Goal: Transaction & Acquisition: Book appointment/travel/reservation

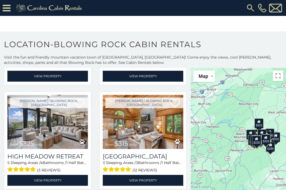
scroll to position [416, 0]
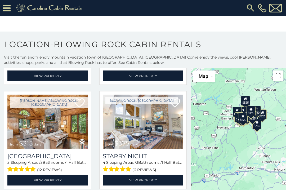
click at [259, 126] on div "$285" at bounding box center [256, 124] width 9 height 10
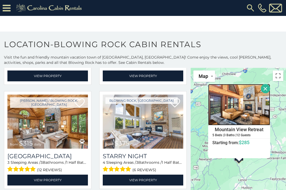
click at [244, 124] on img at bounding box center [239, 104] width 62 height 41
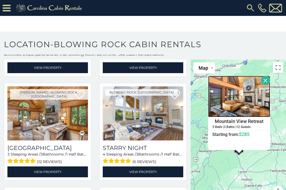
scroll to position [8, 0]
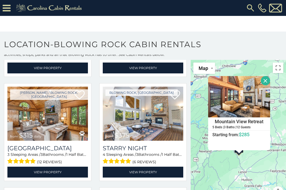
click at [266, 81] on button "Close" at bounding box center [265, 80] width 9 height 9
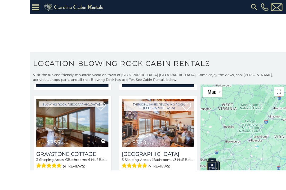
scroll to position [18, 0]
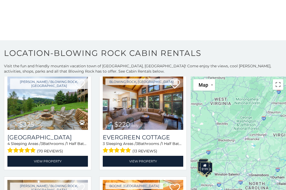
scroll to position [1487, 0]
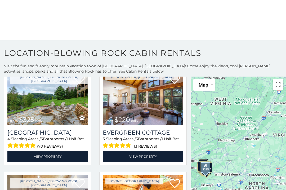
click at [57, 156] on link "View Property" at bounding box center [47, 156] width 80 height 11
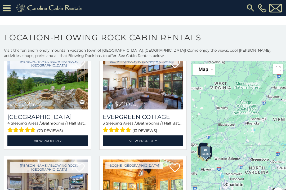
click at [148, 135] on link "View Property" at bounding box center [143, 140] width 80 height 11
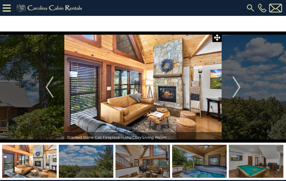
click at [239, 88] on img "Next" at bounding box center [236, 86] width 8 height 21
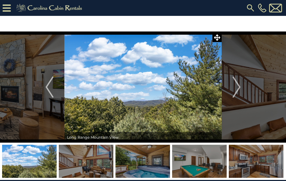
click at [228, 97] on button "Next" at bounding box center [236, 86] width 30 height 111
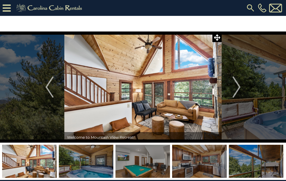
click at [231, 95] on button "Next" at bounding box center [236, 86] width 30 height 111
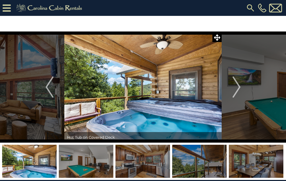
click at [234, 88] on img "Next" at bounding box center [236, 86] width 8 height 21
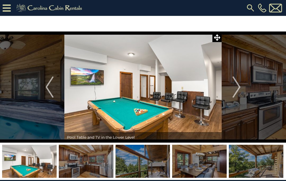
click at [237, 91] on img "Next" at bounding box center [236, 86] width 8 height 21
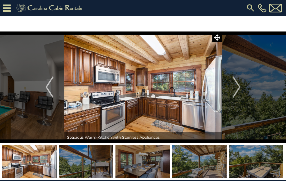
click at [235, 92] on img "Next" at bounding box center [236, 86] width 8 height 21
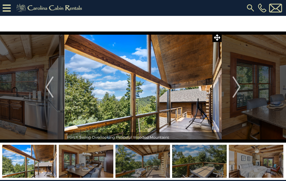
click at [234, 92] on img "Next" at bounding box center [236, 86] width 8 height 21
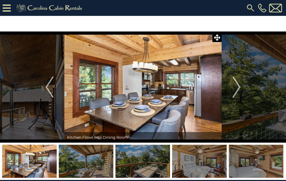
click at [238, 92] on img "Next" at bounding box center [236, 86] width 8 height 21
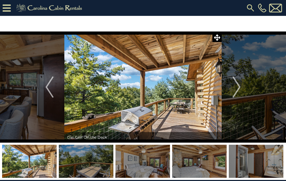
click at [234, 92] on img "Next" at bounding box center [236, 86] width 8 height 21
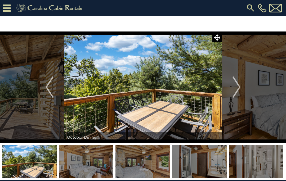
click at [235, 90] on img "Next" at bounding box center [236, 86] width 8 height 21
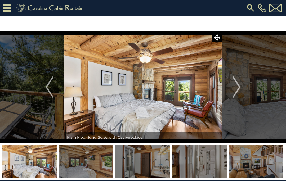
click at [235, 90] on img "Next" at bounding box center [236, 86] width 8 height 21
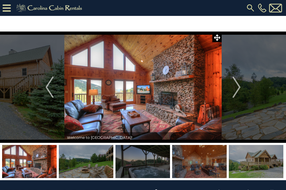
click at [237, 93] on img "Next" at bounding box center [236, 86] width 8 height 21
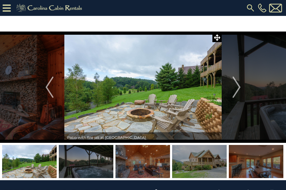
click at [241, 92] on button "Next" at bounding box center [236, 86] width 30 height 111
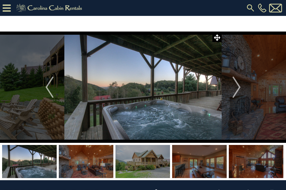
click at [239, 96] on img "Next" at bounding box center [236, 86] width 8 height 21
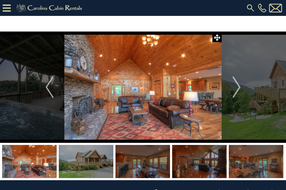
click at [231, 88] on button "Next" at bounding box center [236, 86] width 30 height 111
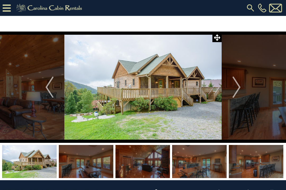
click at [239, 89] on img "Next" at bounding box center [236, 86] width 8 height 21
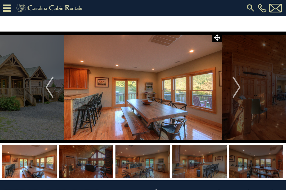
click at [237, 91] on img "Next" at bounding box center [236, 86] width 8 height 21
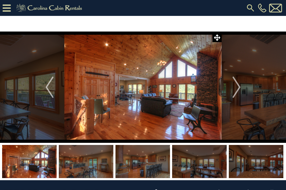
click at [234, 91] on img "Next" at bounding box center [236, 86] width 8 height 21
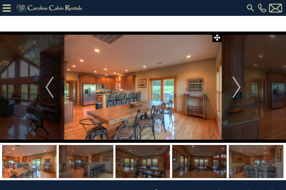
click at [233, 94] on img "Next" at bounding box center [236, 86] width 8 height 21
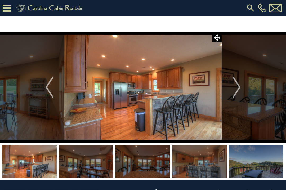
click at [234, 96] on img "Next" at bounding box center [236, 86] width 8 height 21
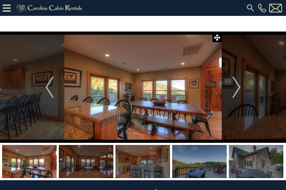
click at [235, 95] on img "Next" at bounding box center [236, 86] width 8 height 21
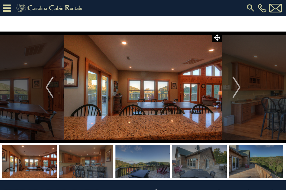
click at [234, 90] on img "Next" at bounding box center [236, 86] width 8 height 21
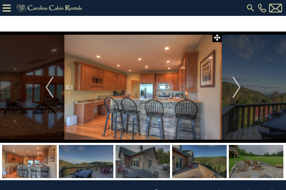
click at [235, 95] on img "Next" at bounding box center [236, 86] width 8 height 21
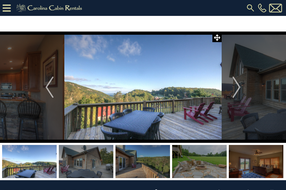
click at [178, 100] on img at bounding box center [142, 86] width 157 height 111
click at [168, 98] on img at bounding box center [142, 86] width 157 height 111
click at [237, 89] on img "Next" at bounding box center [236, 86] width 8 height 21
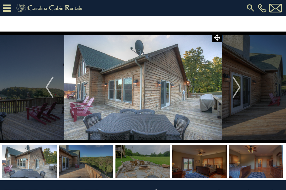
click at [237, 92] on img "Next" at bounding box center [236, 86] width 8 height 21
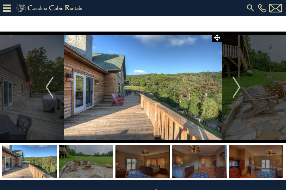
click at [238, 89] on img "Next" at bounding box center [236, 86] width 8 height 21
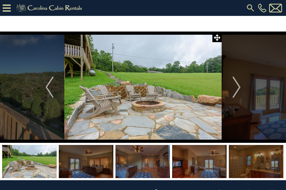
click at [237, 88] on img "Next" at bounding box center [236, 86] width 8 height 21
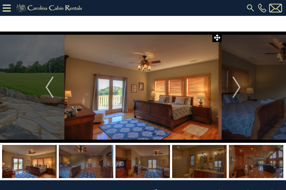
click at [238, 90] on img "Next" at bounding box center [236, 86] width 8 height 21
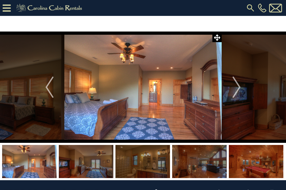
click at [236, 89] on img "Next" at bounding box center [236, 86] width 8 height 21
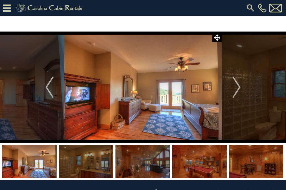
click at [231, 90] on button "Next" at bounding box center [236, 86] width 30 height 111
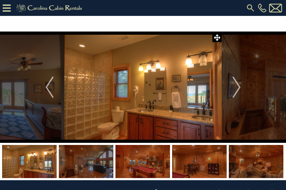
click at [228, 90] on button "Next" at bounding box center [236, 86] width 30 height 111
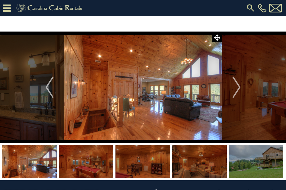
click at [229, 92] on button "Next" at bounding box center [236, 86] width 30 height 111
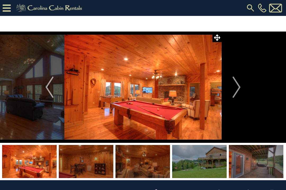
click at [230, 93] on button "Next" at bounding box center [236, 86] width 30 height 111
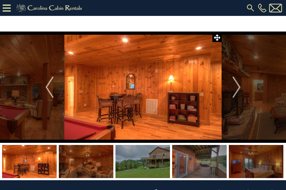
click at [229, 95] on button "Next" at bounding box center [236, 86] width 30 height 111
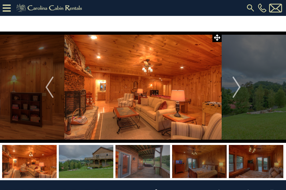
click at [234, 95] on img "Next" at bounding box center [236, 86] width 8 height 21
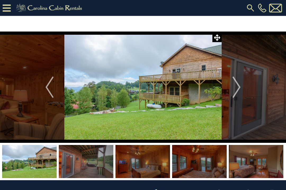
click at [236, 90] on img "Next" at bounding box center [236, 86] width 8 height 21
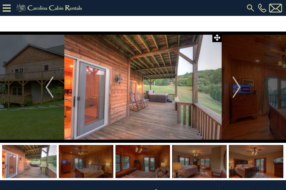
click at [239, 89] on img "Next" at bounding box center [236, 86] width 8 height 21
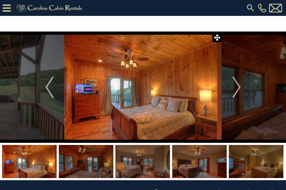
click at [233, 89] on img "Next" at bounding box center [236, 86] width 8 height 21
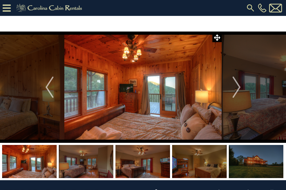
click at [240, 93] on img "Next" at bounding box center [236, 86] width 8 height 21
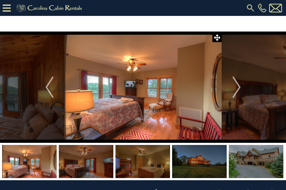
click at [242, 96] on button "Next" at bounding box center [236, 86] width 30 height 111
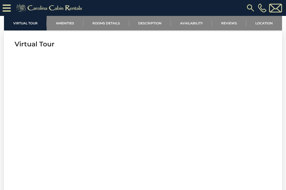
scroll to position [205, 0]
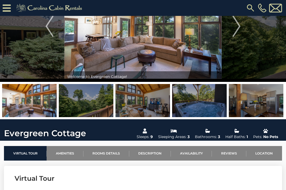
click at [141, 153] on link "Location" at bounding box center [264, 153] width 36 height 15
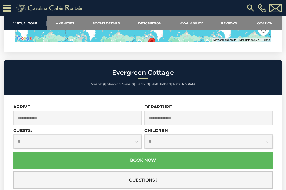
scroll to position [1226, 0]
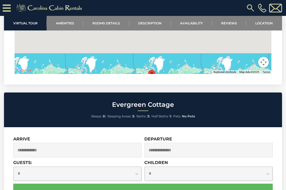
click at [12, 3] on link at bounding box center [50, 6] width 76 height 13
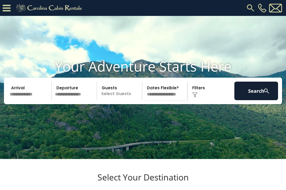
click at [9, 4] on icon at bounding box center [7, 7] width 8 height 9
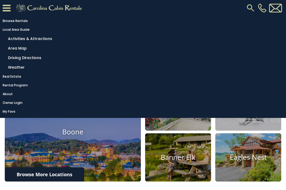
scroll to position [89, 0]
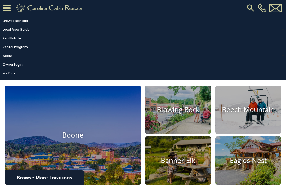
click at [185, 165] on h4 "Banner Elk" at bounding box center [178, 160] width 66 height 8
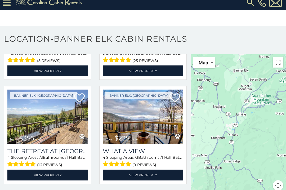
scroll to position [15, 0]
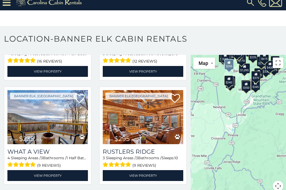
click at [146, 166] on span "(9 reviews)" at bounding box center [144, 165] width 24 height 7
click at [146, 164] on span "(9 reviews)" at bounding box center [144, 165] width 24 height 7
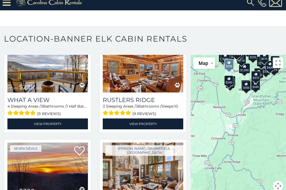
scroll to position [355, 0]
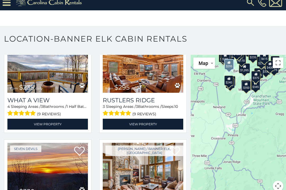
click at [143, 113] on span "(9 reviews)" at bounding box center [144, 113] width 24 height 7
click at [149, 124] on link "View Property" at bounding box center [143, 124] width 80 height 11
click at [52, 121] on link "View Property" at bounding box center [47, 124] width 80 height 11
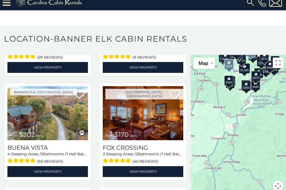
scroll to position [619, 0]
click at [66, 129] on img at bounding box center [47, 113] width 80 height 54
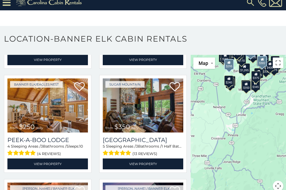
scroll to position [1140, 0]
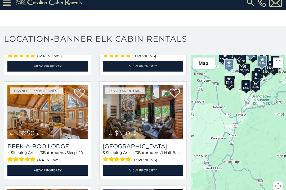
click at [239, 116] on div "$400 $1,095 $650 $225 $355 $300 $235 $295 $330 $485 $345 $235 $302 $170 $570 $3…" at bounding box center [237, 126] width 95 height 143
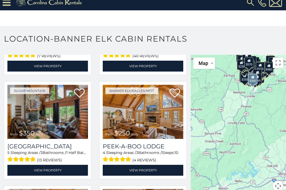
click at [57, 125] on img at bounding box center [47, 112] width 80 height 54
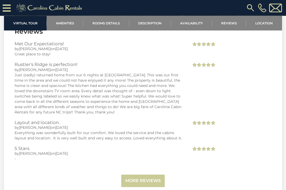
scroll to position [1156, 0]
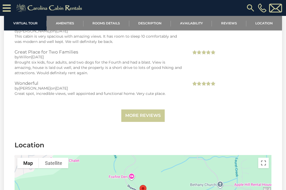
scroll to position [1142, 0]
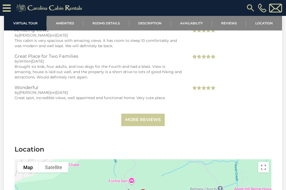
click at [146, 125] on link "More Reviews" at bounding box center [142, 119] width 43 height 12
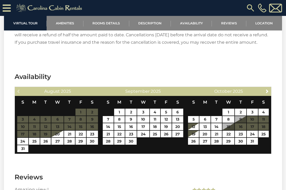
scroll to position [961, 0]
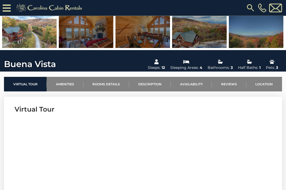
scroll to position [115, 0]
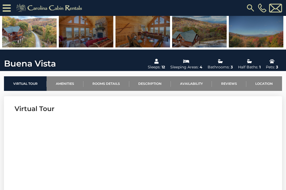
click at [267, 84] on link "Location" at bounding box center [264, 83] width 36 height 15
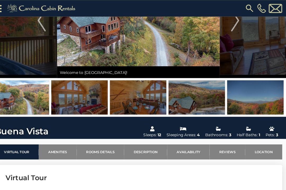
scroll to position [51, 0]
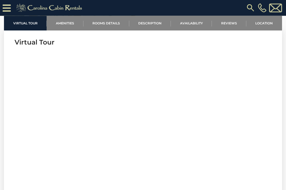
scroll to position [181, 0]
click at [268, 25] on link "Location" at bounding box center [264, 23] width 36 height 15
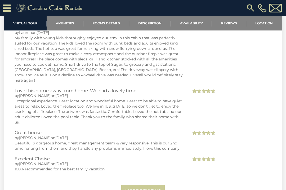
scroll to position [1335, 0]
